Goal: Task Accomplishment & Management: Use online tool/utility

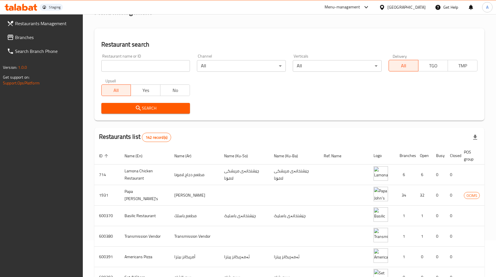
scroll to position [37, 0]
click at [171, 69] on input "search" at bounding box center [145, 66] width 89 height 12
type input "5 napkin"
click at [384, 7] on icon at bounding box center [382, 7] width 4 height 5
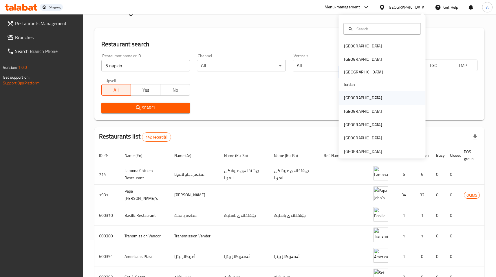
click at [354, 99] on div "[GEOGRAPHIC_DATA]" at bounding box center [362, 97] width 47 height 13
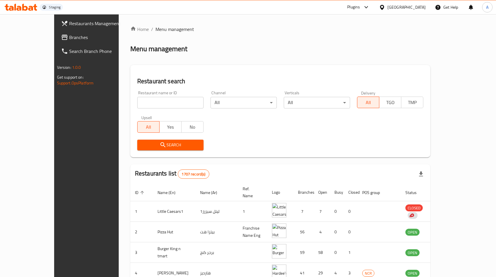
click at [161, 111] on div "Restaurant name or ID Restaurant name or ID" at bounding box center [170, 99] width 73 height 25
click at [157, 105] on input "search" at bounding box center [170, 103] width 66 height 12
type input "5 napkin"
click at [161, 149] on span "Search" at bounding box center [170, 145] width 57 height 7
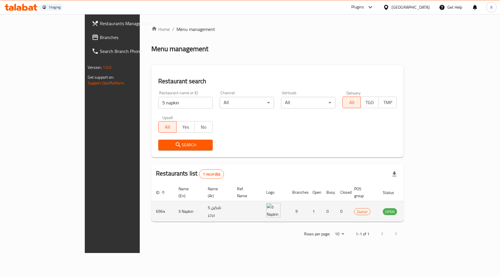
click at [429, 201] on td "enhanced table" at bounding box center [419, 211] width 20 height 21
click at [420, 210] on icon "enhanced table" at bounding box center [417, 212] width 6 height 5
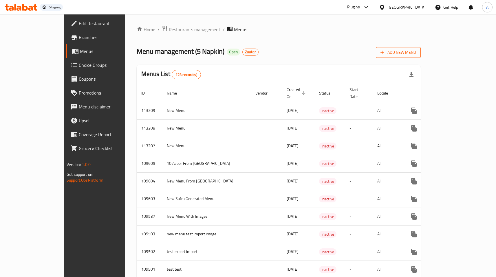
click at [416, 52] on span "Add New Menu" at bounding box center [398, 52] width 36 height 7
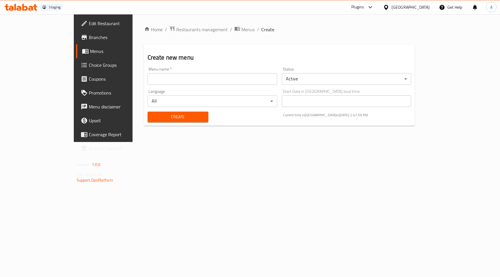
click at [179, 82] on input "text" at bounding box center [213, 79] width 130 height 12
type input "With Variation"
click at [144, 111] on div "Create" at bounding box center [178, 117] width 68 height 18
click at [148, 112] on button "Create" at bounding box center [178, 117] width 61 height 11
click at [90, 53] on span "Menus" at bounding box center [121, 51] width 63 height 7
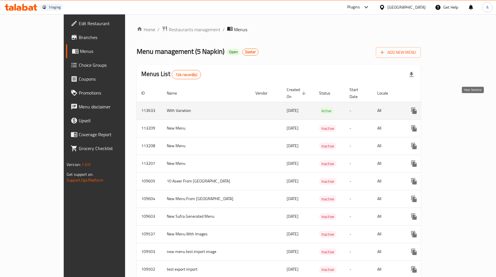
click at [459, 107] on icon "enhanced table" at bounding box center [455, 110] width 7 height 7
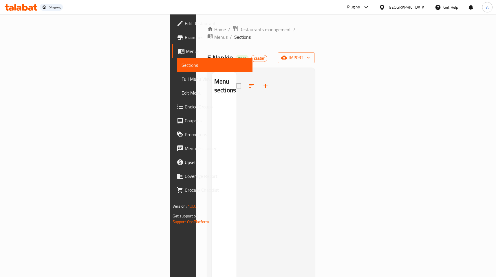
click at [236, 79] on div at bounding box center [254, 86] width 36 height 14
click at [236, 80] on div at bounding box center [254, 86] width 36 height 13
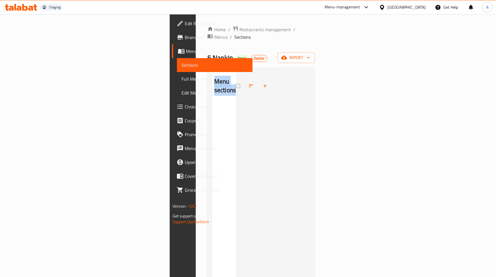
click at [236, 80] on div at bounding box center [254, 86] width 36 height 13
